Goal: Task Accomplishment & Management: Use online tool/utility

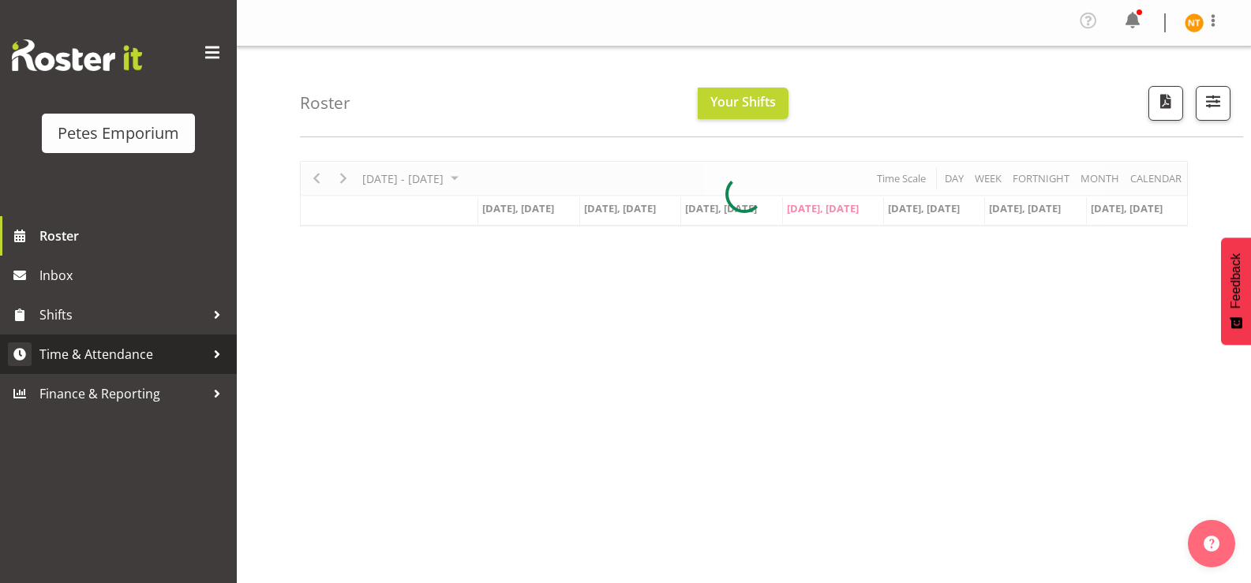
click at [79, 349] on span "Time & Attendance" at bounding box center [122, 354] width 166 height 24
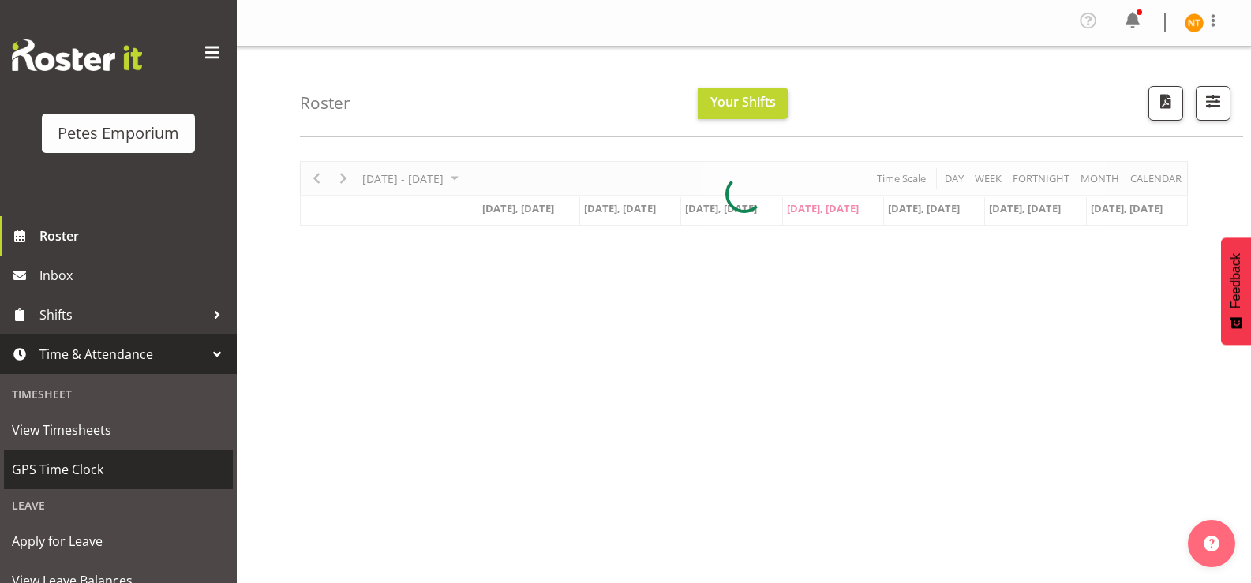
click at [51, 471] on span "GPS Time Clock" at bounding box center [118, 470] width 213 height 24
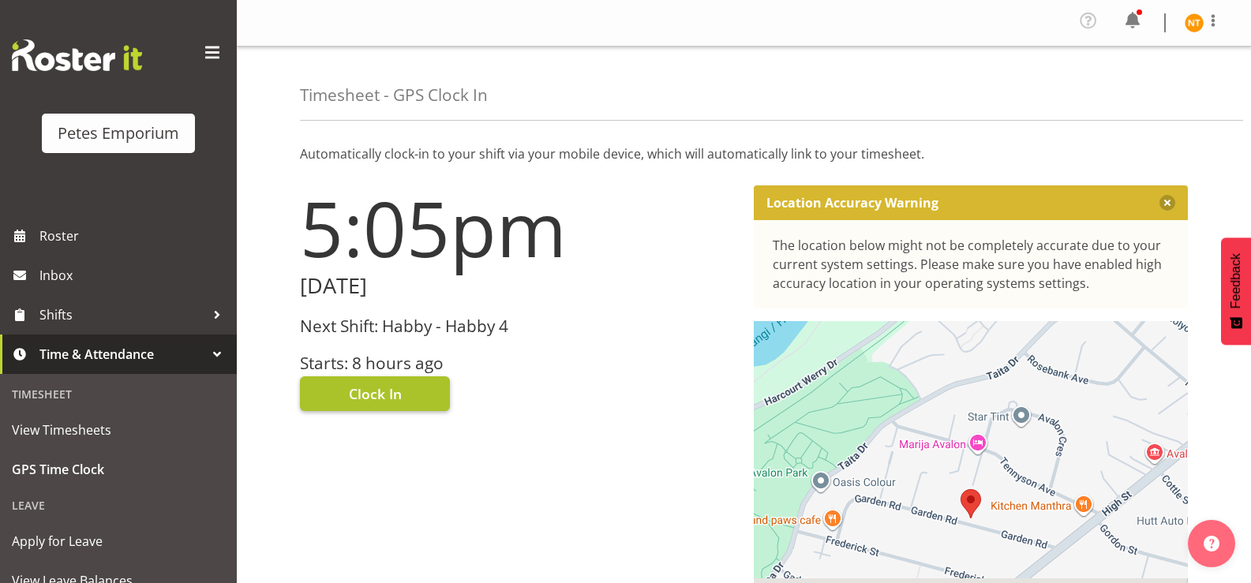
click at [372, 390] on span "Clock In" at bounding box center [375, 393] width 53 height 21
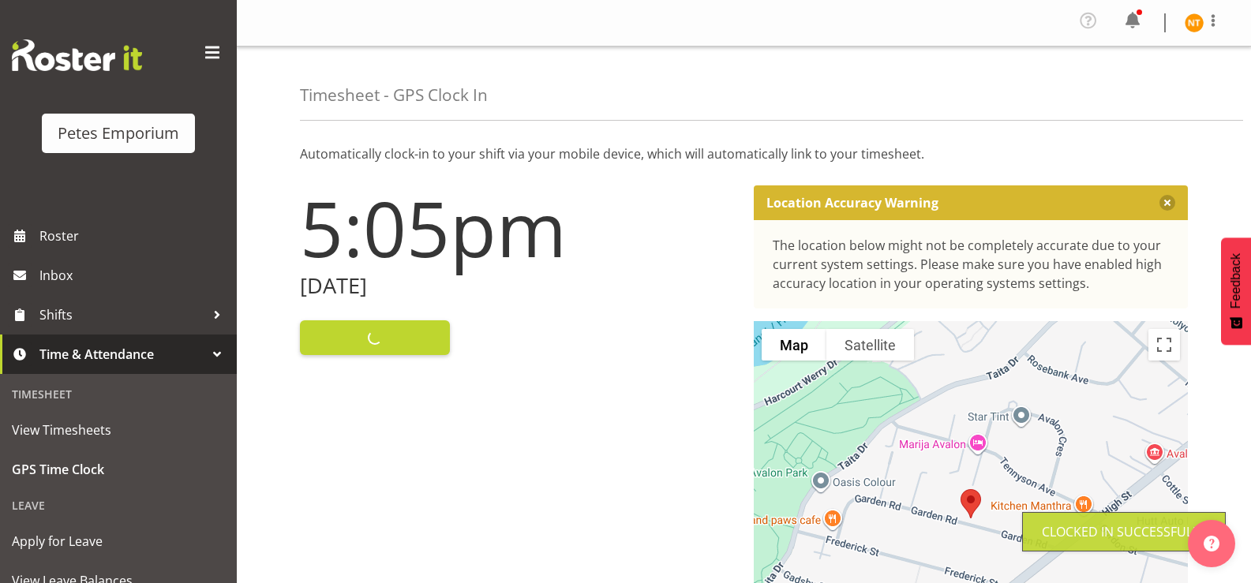
click at [1192, 19] on img at bounding box center [1193, 22] width 19 height 19
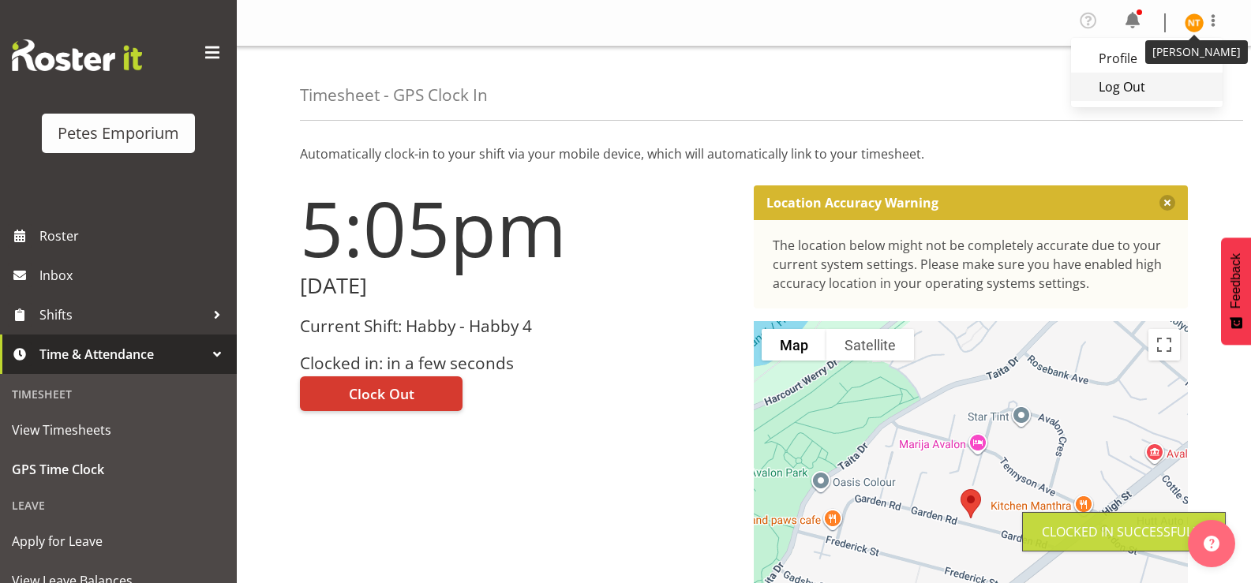
click at [1125, 88] on link "Log Out" at bounding box center [1147, 87] width 152 height 28
